Goal: Submit feedback/report problem

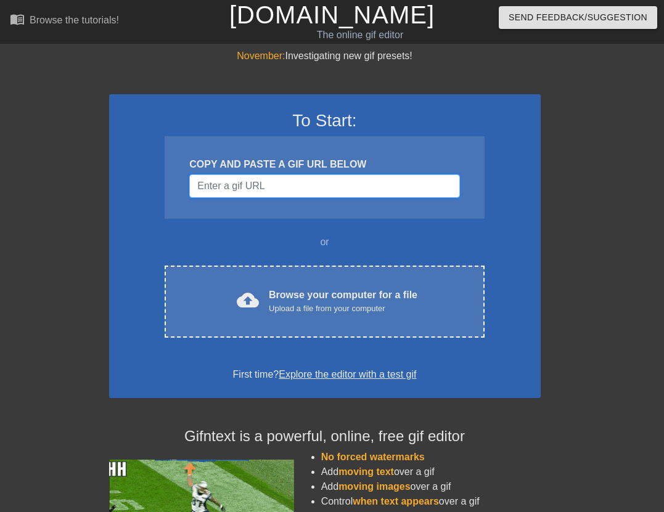
click at [263, 183] on input "Username" at bounding box center [324, 185] width 270 height 23
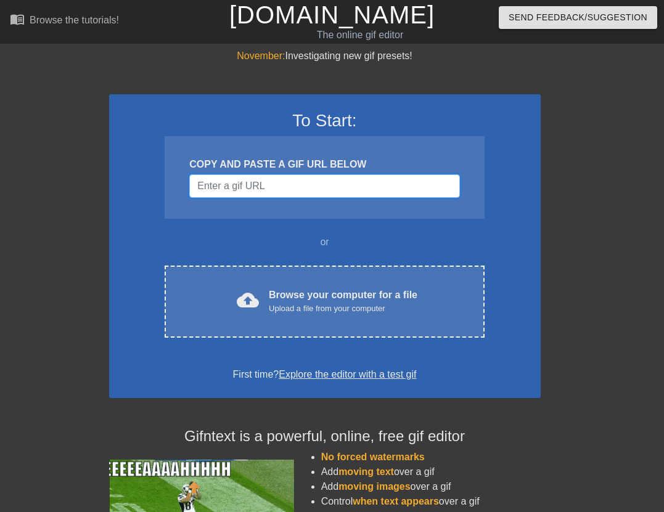
click at [243, 185] on input "Username" at bounding box center [324, 185] width 270 height 23
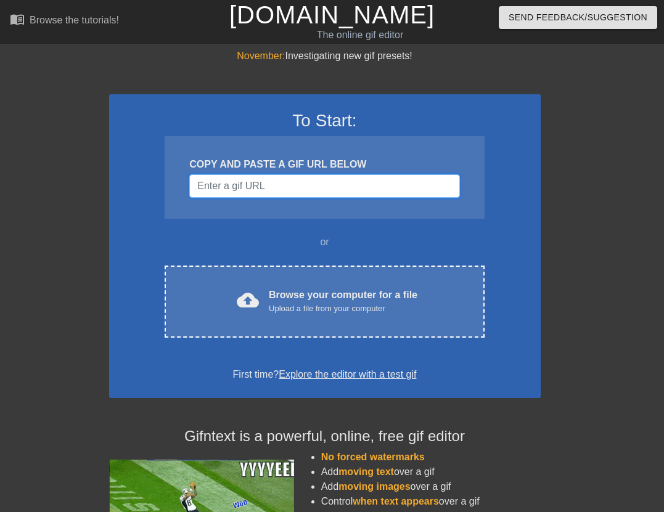
click at [266, 187] on input "Username" at bounding box center [324, 185] width 270 height 23
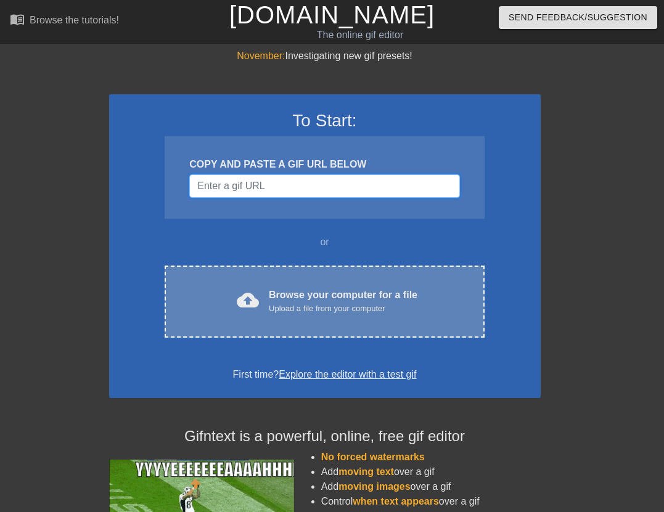
scroll to position [123, 0]
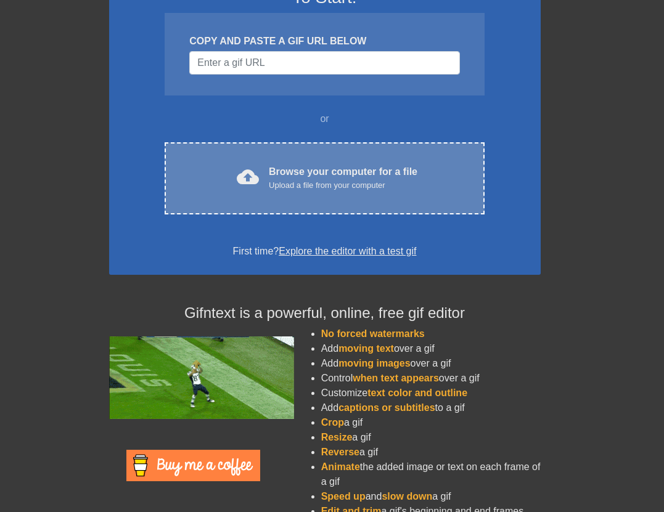
click at [262, 184] on div "cloud_upload Browse your computer for a file Upload a file from your computer" at bounding box center [323, 179] width 267 height 28
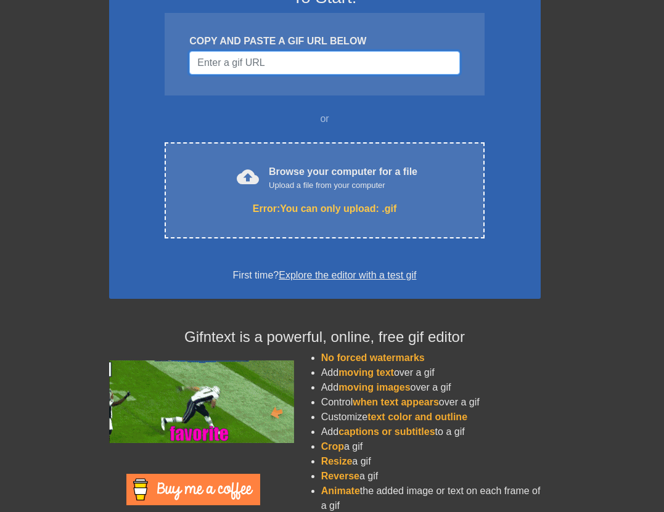
click at [265, 65] on input "Username" at bounding box center [324, 62] width 270 height 23
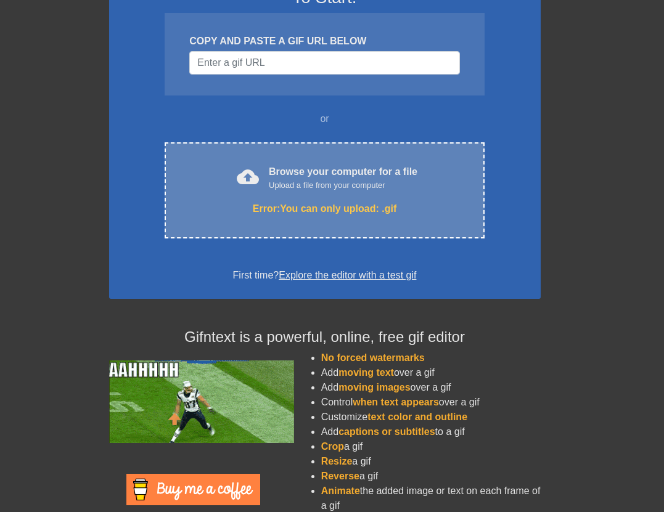
click at [254, 179] on span "cloud_upload" at bounding box center [248, 177] width 22 height 22
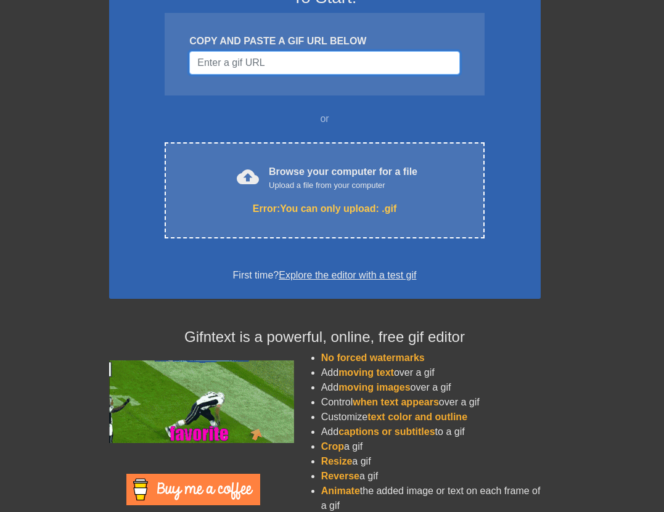
click at [247, 59] on input "Username" at bounding box center [324, 62] width 270 height 23
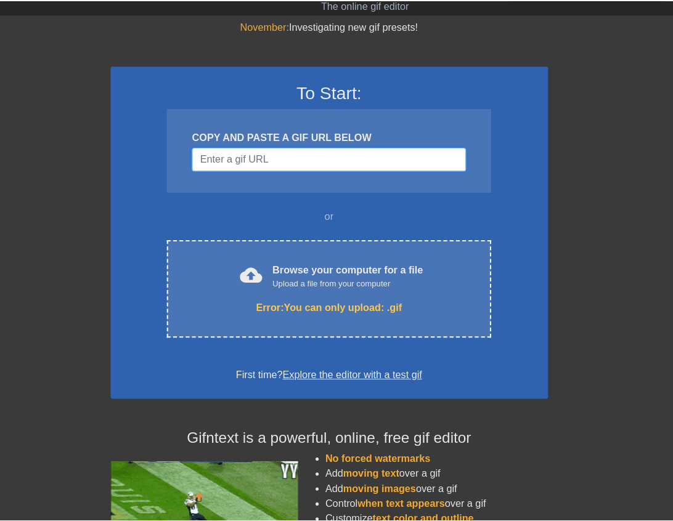
scroll to position [0, 0]
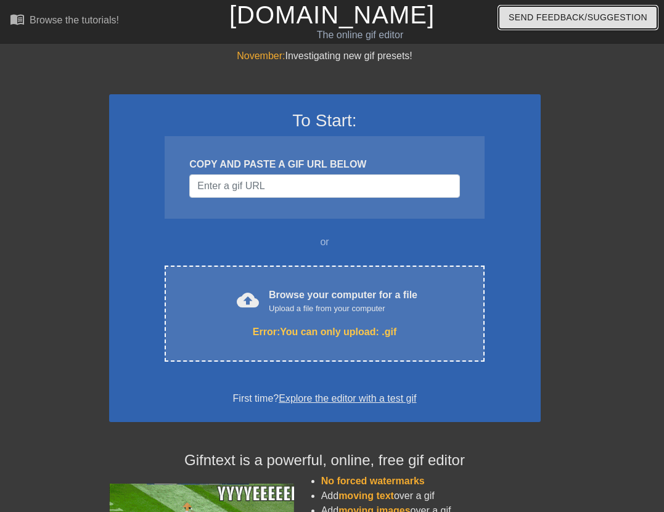
click at [533, 22] on span "Send Feedback/Suggestion" at bounding box center [577, 17] width 139 height 15
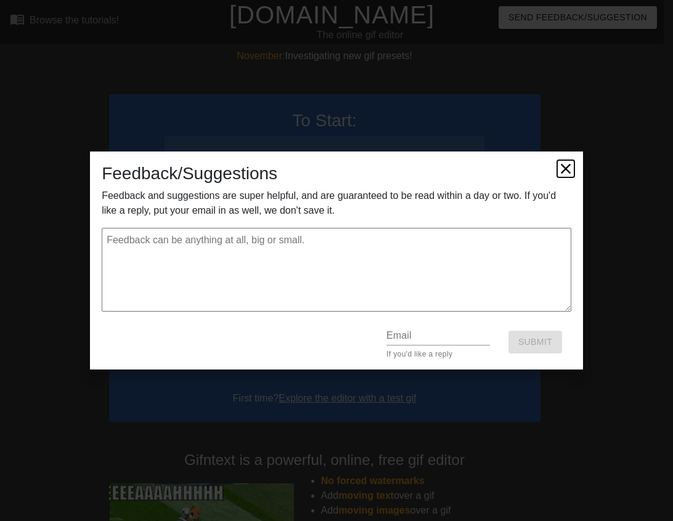
click at [568, 171] on icon at bounding box center [566, 168] width 10 height 10
type textarea "x"
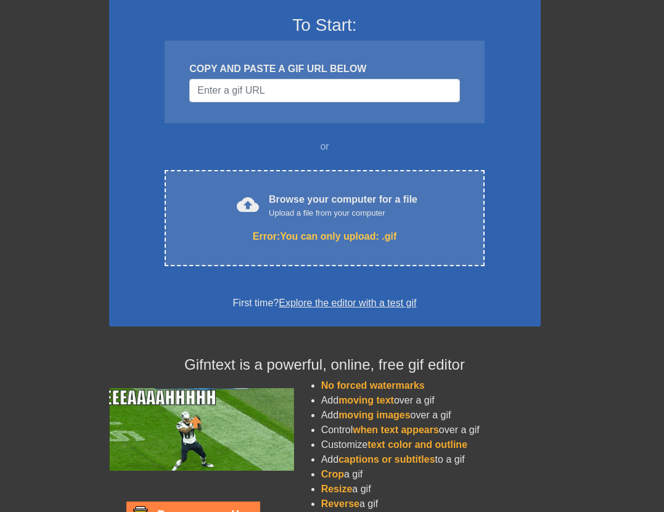
scroll to position [169, 0]
